Goal: Check status: Check status

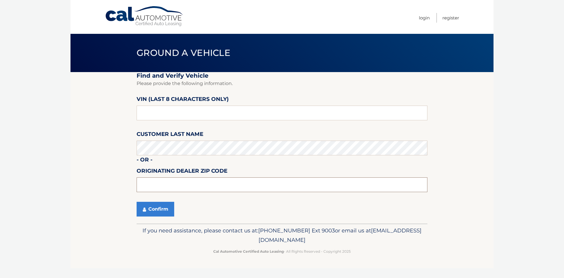
click at [214, 191] on input "text" at bounding box center [282, 184] width 291 height 15
type input "14626"
click at [158, 207] on button "Confirm" at bounding box center [156, 209] width 38 height 15
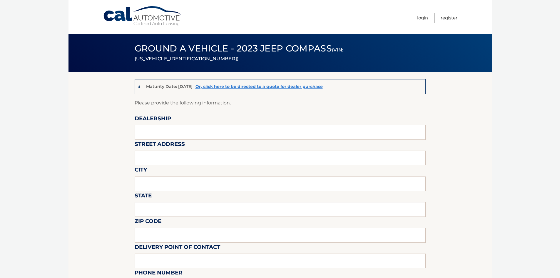
click at [127, 16] on link "Cal Automotive" at bounding box center [142, 16] width 79 height 21
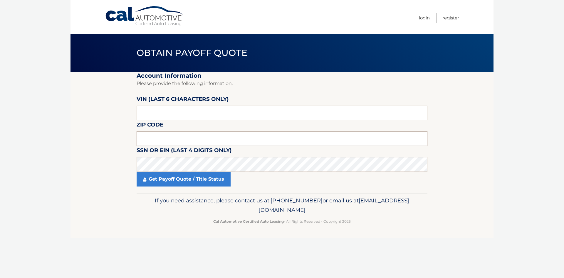
click at [173, 138] on input "text" at bounding box center [282, 138] width 291 height 15
click at [168, 140] on input "text" at bounding box center [282, 138] width 291 height 15
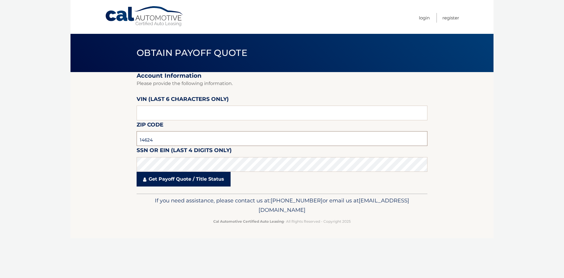
type input "14624"
click at [166, 179] on link "Get Payoff Quote / Title Status" at bounding box center [184, 179] width 94 height 15
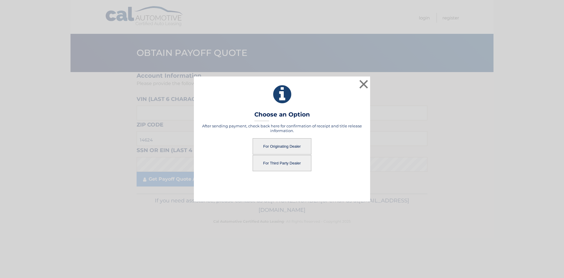
click at [292, 146] on button "For Originating Dealer" at bounding box center [282, 146] width 59 height 16
click at [293, 145] on button "For Originating Dealer" at bounding box center [282, 146] width 59 height 16
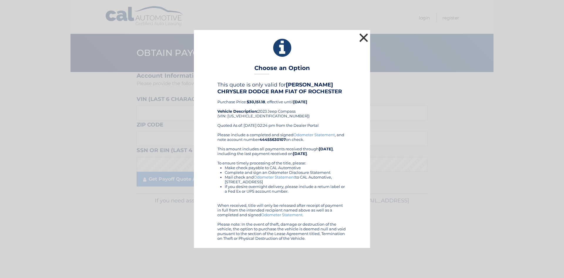
click at [359, 37] on button "×" at bounding box center [364, 38] width 12 height 12
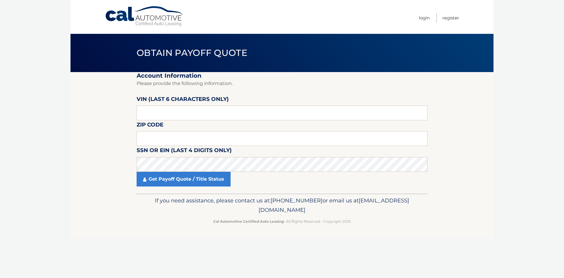
click at [357, 237] on footer "If you need assistance, please contact us at: [PHONE_NUMBER] or email us at [EM…" at bounding box center [282, 215] width 423 height 45
